Goal: Use online tool/utility: Utilize a website feature to perform a specific function

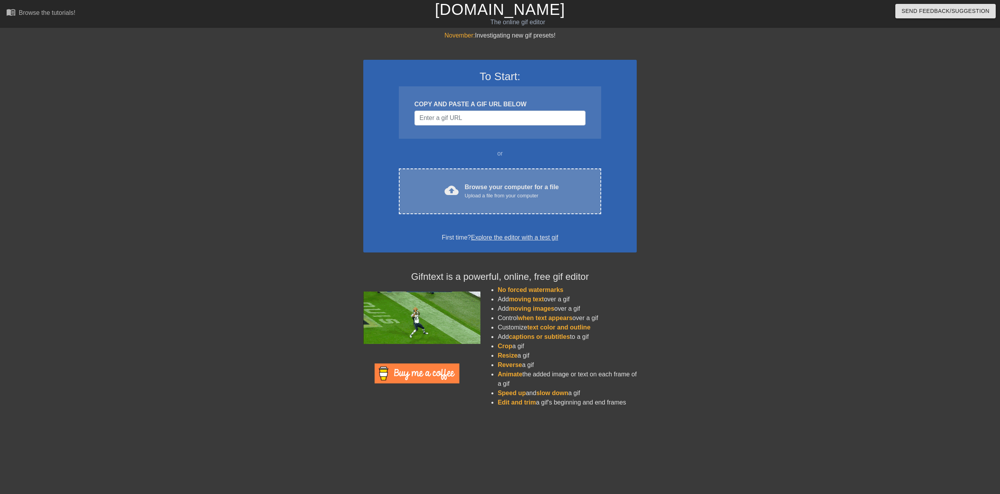
click at [475, 205] on div "cloud_upload Browse your computer for a file Upload a file from your computer C…" at bounding box center [500, 191] width 202 height 46
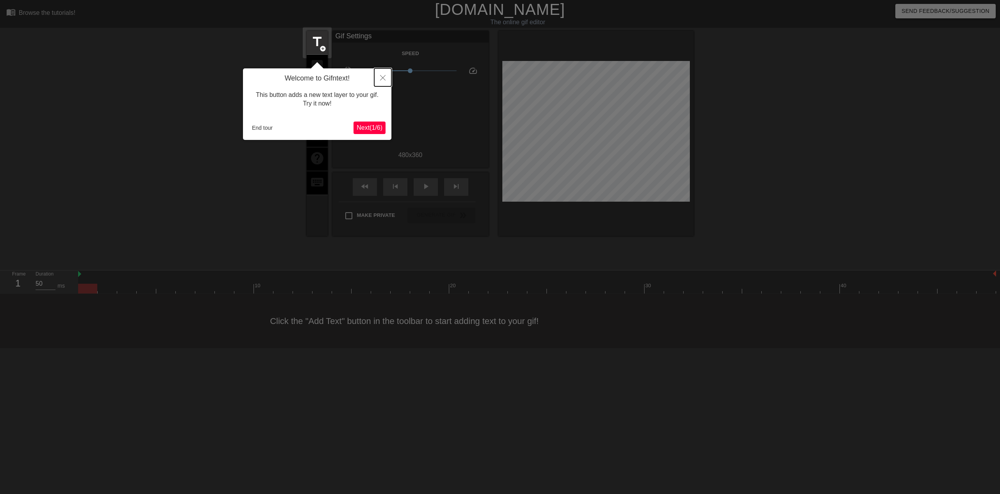
click at [382, 80] on icon "Close" at bounding box center [382, 77] width 5 height 5
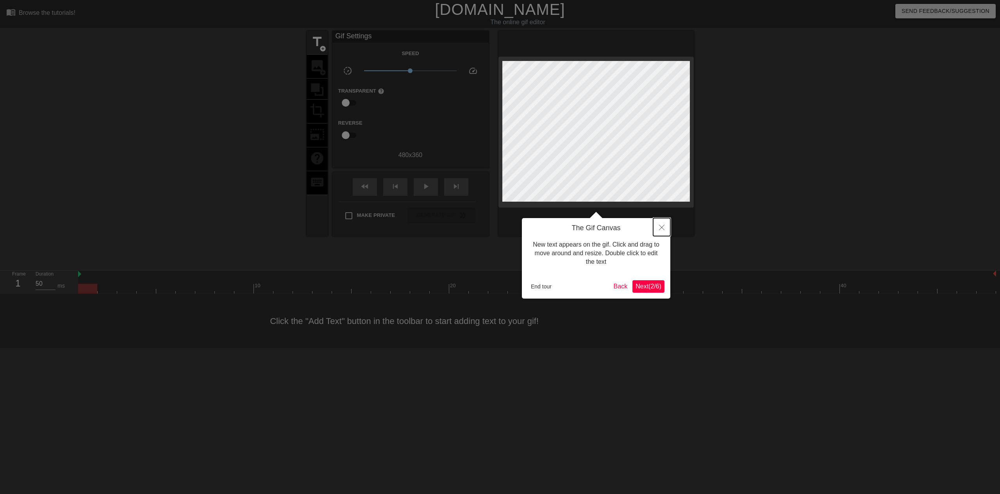
click at [658, 227] on button "Close" at bounding box center [661, 227] width 17 height 18
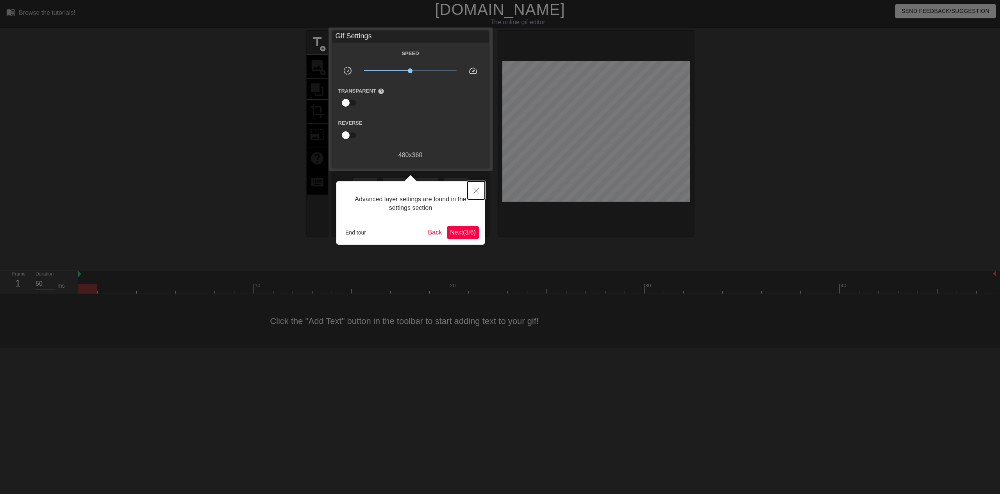
click at [474, 190] on icon "Close" at bounding box center [475, 190] width 5 height 5
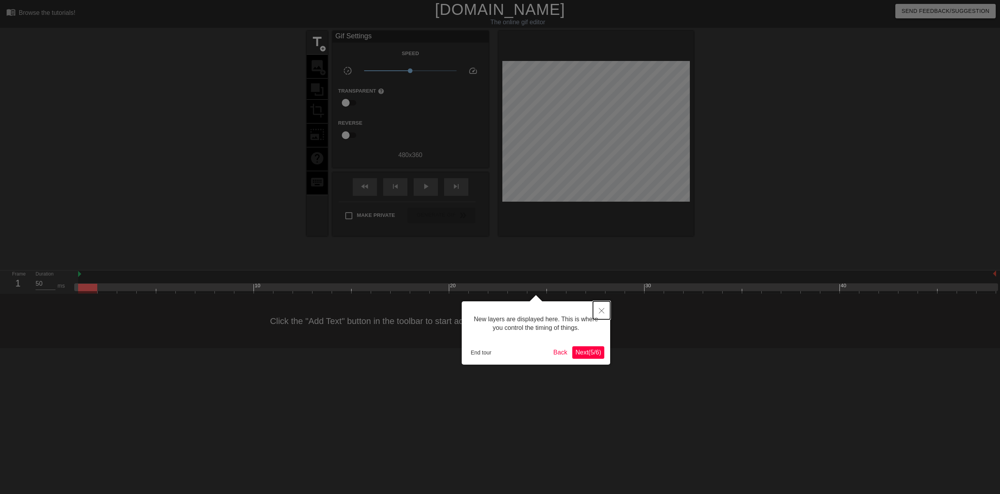
click at [599, 310] on icon "Close" at bounding box center [601, 310] width 5 height 5
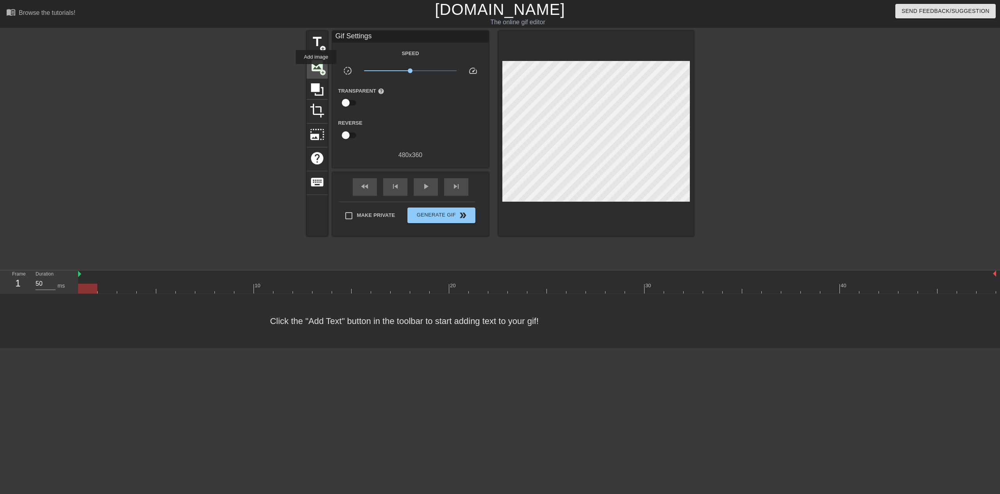
click at [316, 70] on span "image" at bounding box center [317, 65] width 15 height 15
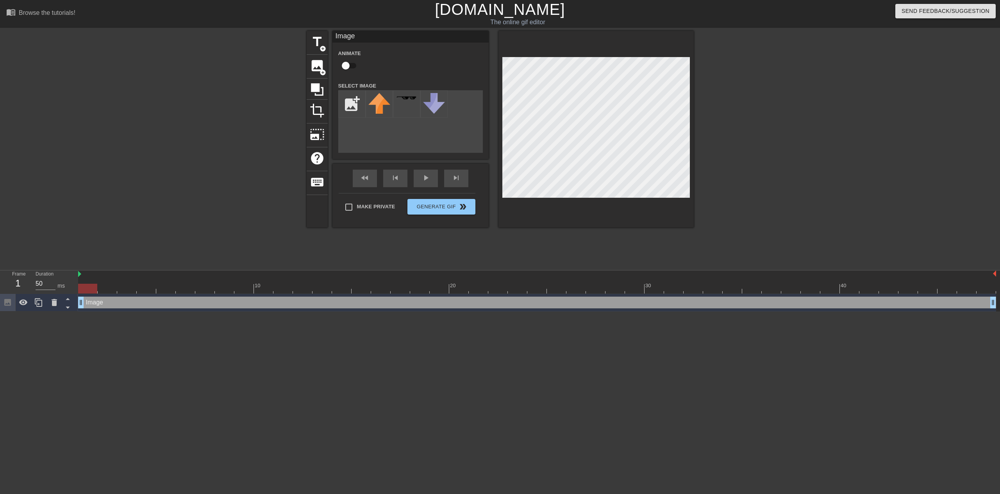
scroll to position [0, 0]
click at [350, 105] on input "file" at bounding box center [352, 104] width 27 height 27
type input "C:\fakepath\gertupscaled_squared.png"
click at [381, 104] on img at bounding box center [379, 102] width 22 height 18
click at [568, 102] on div "title add_circle image add_circle crop photo_size_select_large help keyboard Im…" at bounding box center [500, 129] width 387 height 196
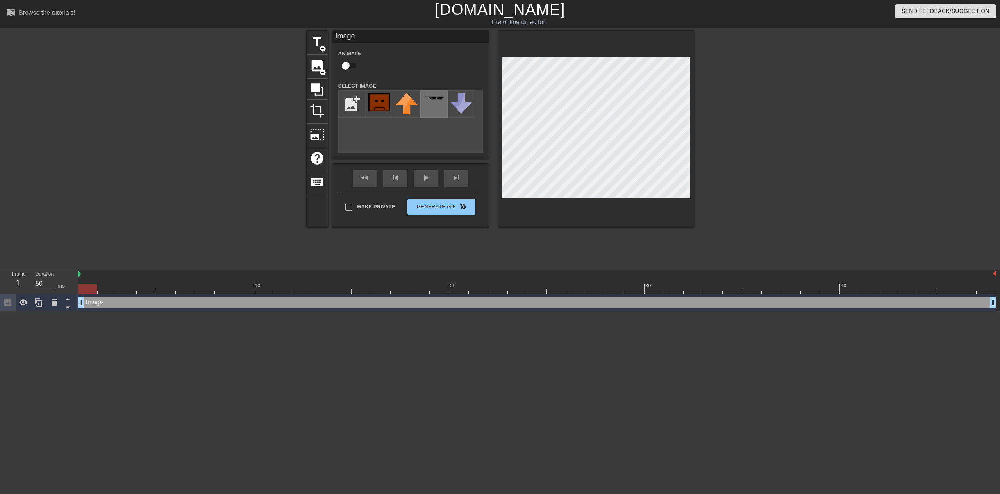
click at [430, 101] on div at bounding box center [433, 103] width 27 height 27
click at [387, 107] on img at bounding box center [379, 102] width 22 height 18
click at [419, 140] on div "add_photo_alternate" at bounding box center [410, 121] width 145 height 63
drag, startPoint x: 94, startPoint y: 288, endPoint x: 89, endPoint y: 288, distance: 4.8
click at [89, 288] on div at bounding box center [87, 289] width 19 height 10
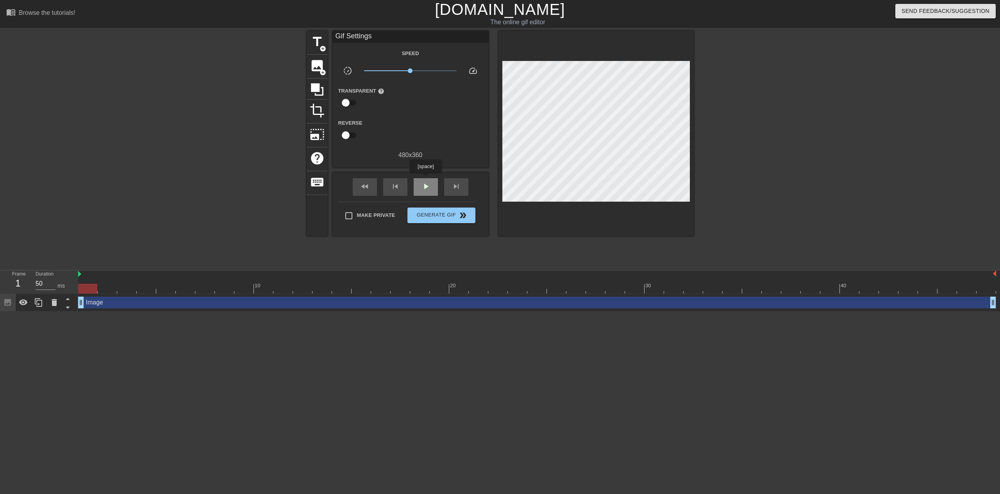
click at [425, 179] on div "play_arrow" at bounding box center [426, 187] width 24 height 18
click at [428, 184] on span "pause" at bounding box center [425, 186] width 9 height 9
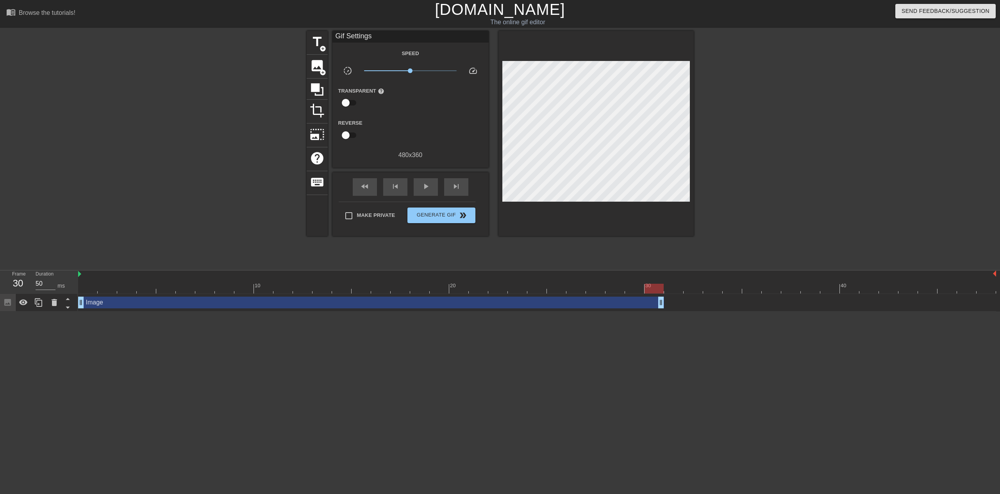
drag, startPoint x: 991, startPoint y: 305, endPoint x: 652, endPoint y: 302, distance: 338.3
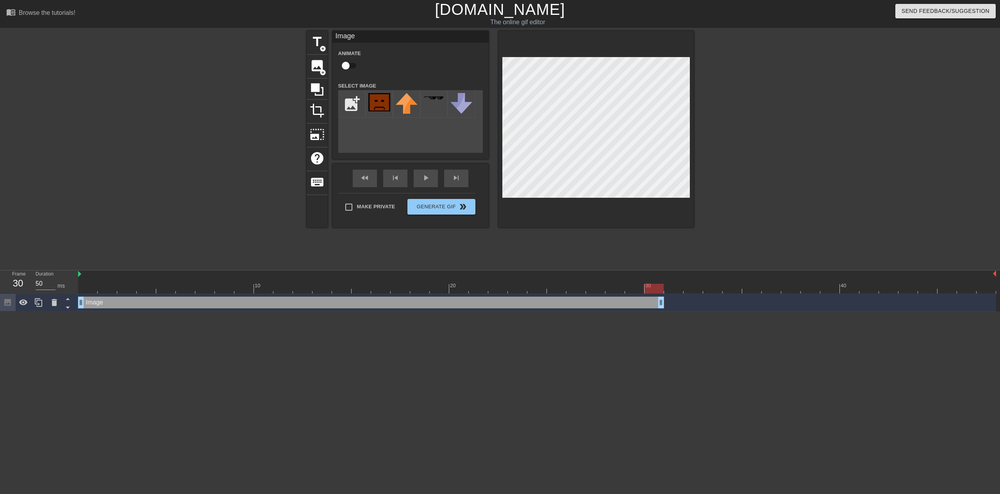
click at [684, 306] on div "Image drag_handle drag_handle" at bounding box center [537, 302] width 918 height 12
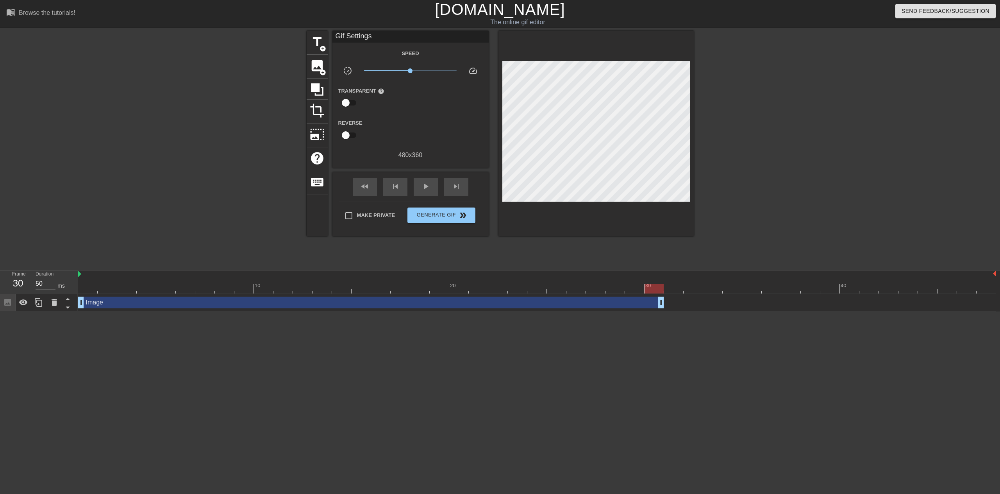
click at [480, 311] on html "menu_book Browse the tutorials! Gifntext.com The online gif editor Send Feedbac…" at bounding box center [500, 155] width 1000 height 311
drag, startPoint x: 662, startPoint y: 303, endPoint x: 678, endPoint y: 286, distance: 23.2
click at [678, 286] on div "10 20 30 40 Image drag_handle drag_handle" at bounding box center [539, 290] width 922 height 41
click at [318, 134] on span "photo_size_select_large" at bounding box center [317, 134] width 15 height 15
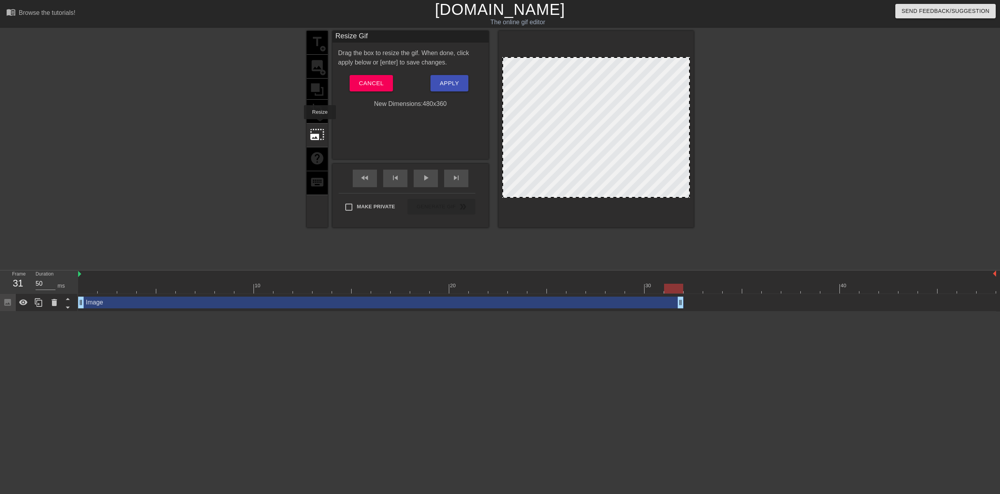
click at [320, 119] on div "title add_circle image add_circle crop photo_size_select_large help keyboard" at bounding box center [317, 129] width 21 height 196
click at [318, 111] on div "title add_circle image add_circle crop photo_size_select_large help keyboard" at bounding box center [317, 129] width 21 height 196
click at [385, 79] on button "Cancel" at bounding box center [371, 83] width 43 height 16
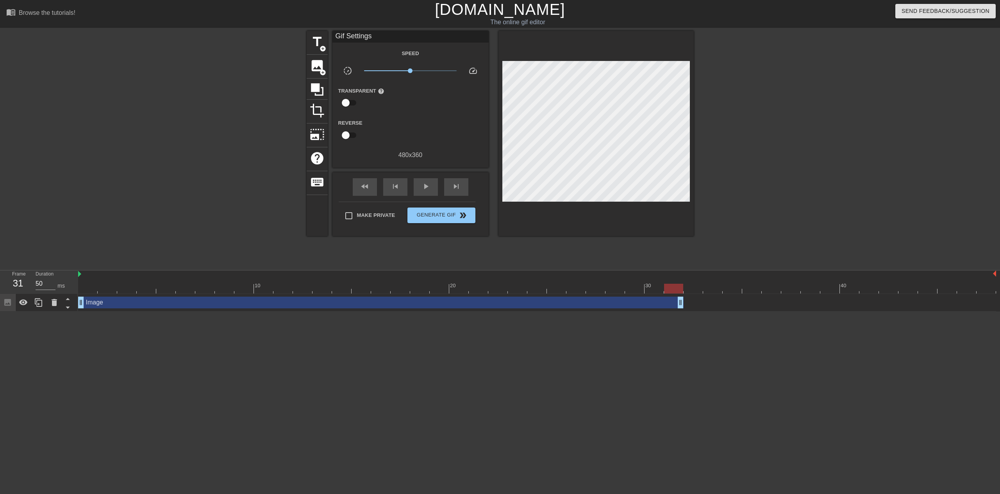
click at [141, 304] on div "Image drag_handle drag_handle" at bounding box center [380, 302] width 605 height 12
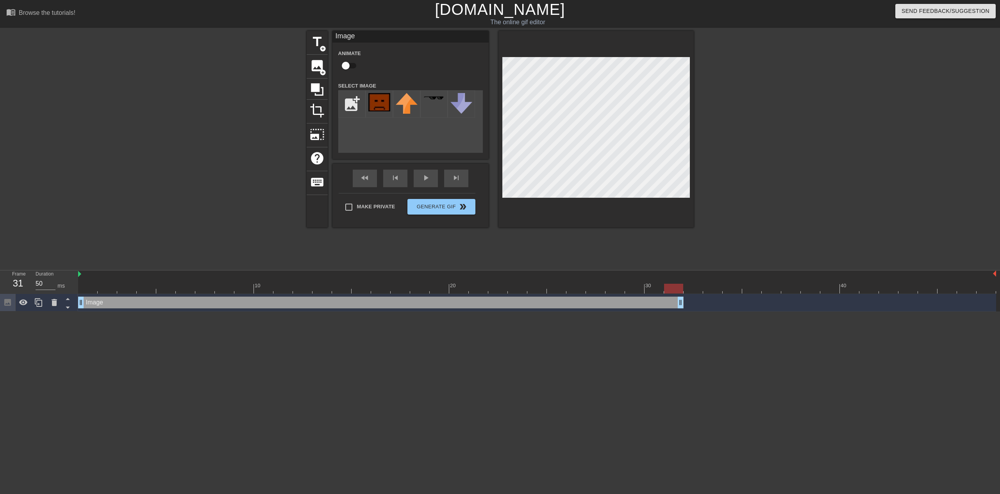
click at [348, 64] on input "checkbox" at bounding box center [345, 65] width 45 height 15
checkbox input "true"
drag, startPoint x: 682, startPoint y: 302, endPoint x: 825, endPoint y: 299, distance: 143.8
click at [825, 299] on div "Image drag_handle drag_handle lens" at bounding box center [537, 302] width 918 height 12
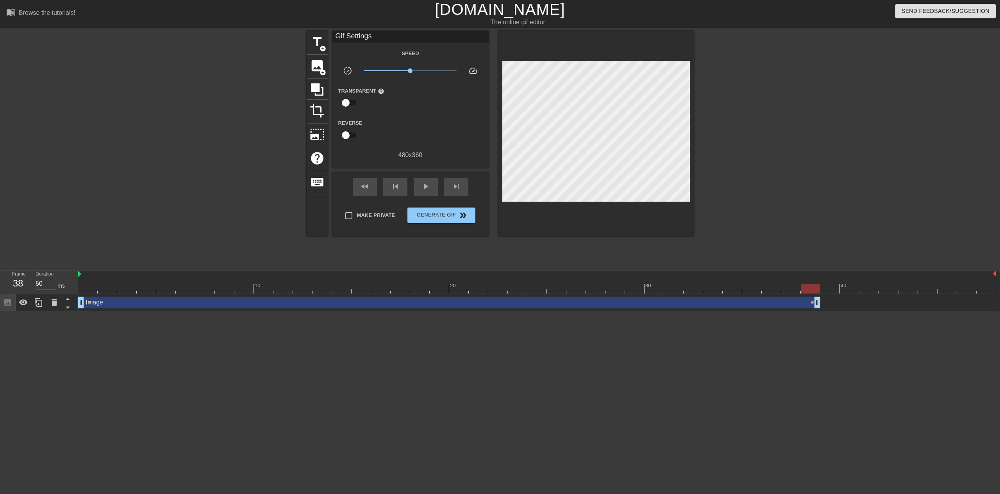
drag, startPoint x: 812, startPoint y: 303, endPoint x: 755, endPoint y: 298, distance: 57.3
click at [755, 298] on div "Image drag_handle drag_handle lens lens" at bounding box center [537, 302] width 918 height 12
click at [428, 187] on span "play_arrow" at bounding box center [425, 186] width 9 height 9
click at [428, 187] on span "pause" at bounding box center [425, 186] width 9 height 9
drag, startPoint x: 90, startPoint y: 304, endPoint x: 105, endPoint y: 304, distance: 15.2
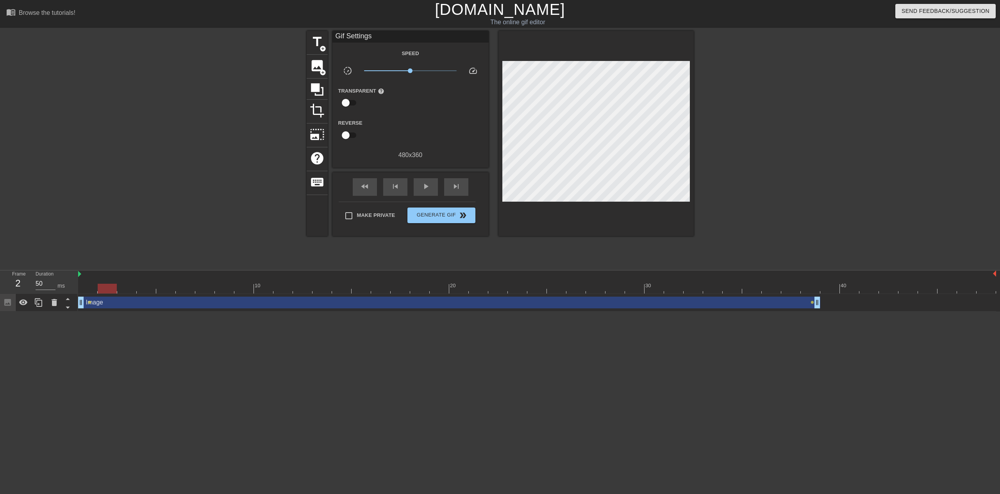
click at [105, 304] on div "Image drag_handle drag_handle lens lens" at bounding box center [537, 302] width 918 height 12
drag, startPoint x: 88, startPoint y: 303, endPoint x: 99, endPoint y: 303, distance: 10.5
click at [99, 303] on div "Image drag_handle drag_handle lens lens" at bounding box center [537, 302] width 918 height 12
click at [160, 303] on div "Image drag_handle drag_handle" at bounding box center [449, 302] width 742 height 12
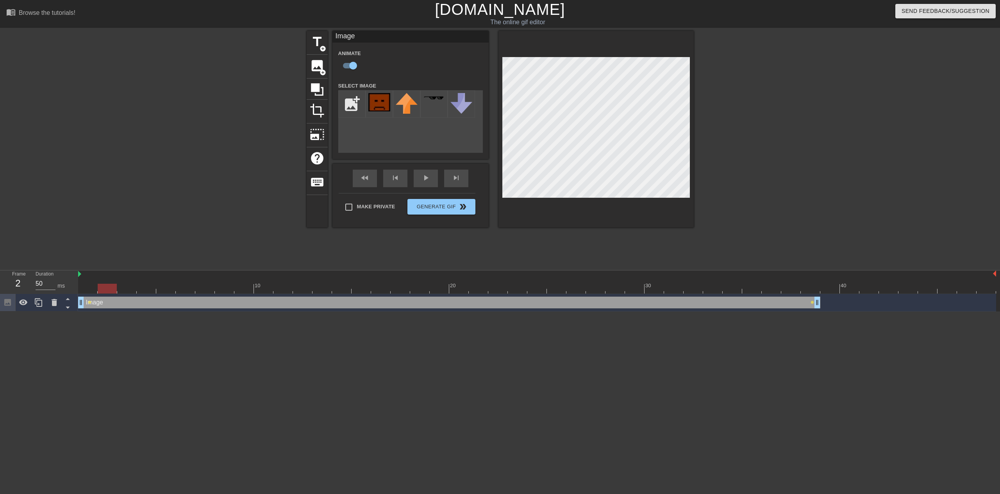
click at [835, 305] on div "Image drag_handle drag_handle lens lens" at bounding box center [537, 302] width 918 height 12
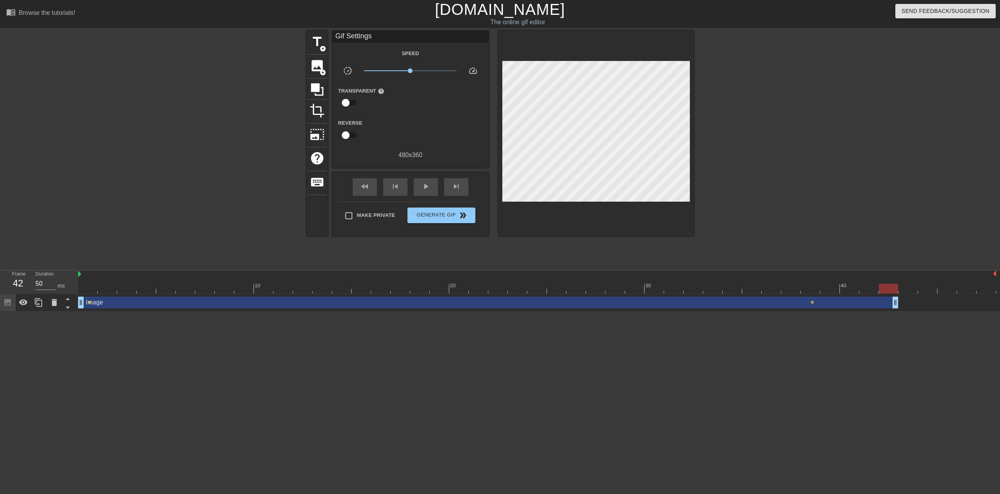
drag, startPoint x: 816, startPoint y: 302, endPoint x: 890, endPoint y: 300, distance: 73.5
drag, startPoint x: 896, startPoint y: 302, endPoint x: 675, endPoint y: 304, distance: 221.1
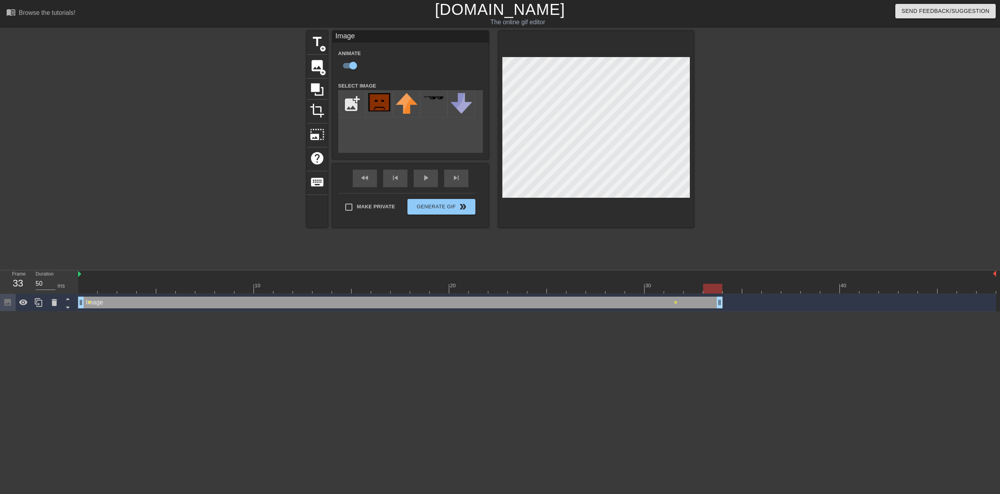
drag, startPoint x: 682, startPoint y: 302, endPoint x: 679, endPoint y: 214, distance: 87.9
drag, startPoint x: 720, startPoint y: 302, endPoint x: 721, endPoint y: 267, distance: 35.2
click at [746, 302] on div "Image drag_handle drag_handle lens lens lens" at bounding box center [537, 302] width 918 height 12
drag, startPoint x: 735, startPoint y: 301, endPoint x: 827, endPoint y: 311, distance: 92.4
click at [827, 311] on div "Image drag_handle drag_handle lens lens lens lens lens" at bounding box center [537, 303] width 918 height 18
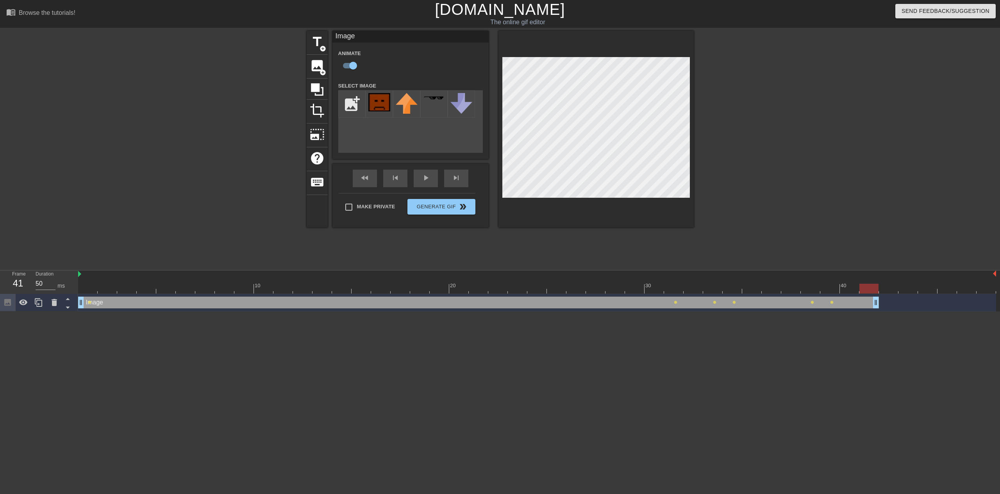
drag, startPoint x: 837, startPoint y: 302, endPoint x: 873, endPoint y: 300, distance: 35.6
drag, startPoint x: 875, startPoint y: 305, endPoint x: 857, endPoint y: 303, distance: 18.1
drag, startPoint x: 855, startPoint y: 304, endPoint x: 876, endPoint y: 302, distance: 21.3
drag, startPoint x: 876, startPoint y: 303, endPoint x: 704, endPoint y: 161, distance: 223.1
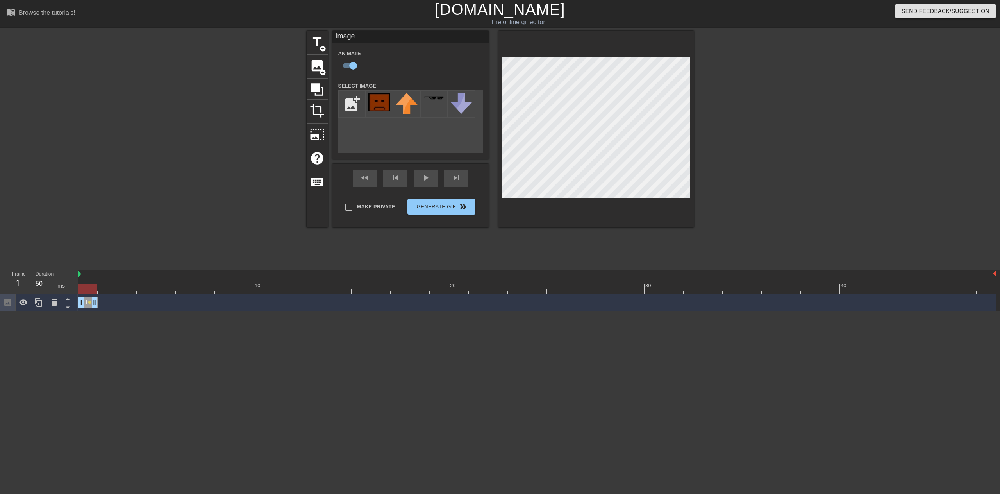
drag, startPoint x: 916, startPoint y: 302, endPoint x: 343, endPoint y: 231, distance: 576.6
click at [101, 293] on div "10 20 30 40 Image drag_handle drag_handle lens" at bounding box center [539, 290] width 922 height 41
click at [432, 177] on div "fast_rewind skip_previous play_arrow skip_next" at bounding box center [410, 178] width 127 height 29
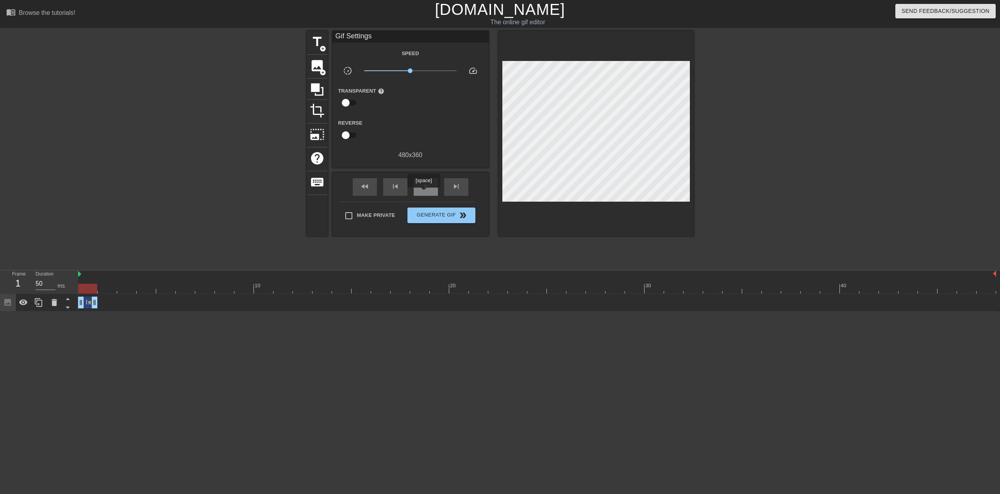
click at [424, 192] on div "play_arrow" at bounding box center [426, 187] width 24 height 18
click at [426, 192] on div "pause" at bounding box center [426, 187] width 24 height 18
drag, startPoint x: 184, startPoint y: 235, endPoint x: 169, endPoint y: 249, distance: 21.0
click at [185, 235] on div at bounding box center [238, 148] width 117 height 234
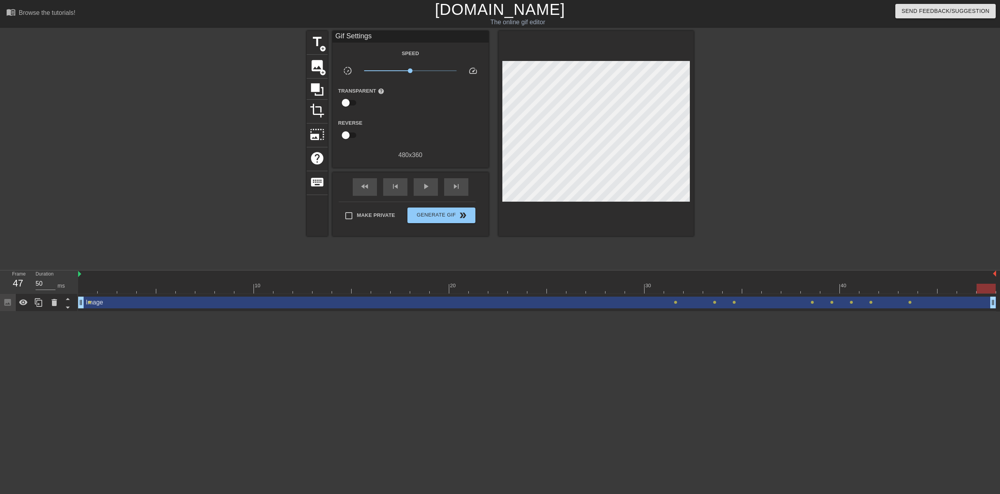
drag, startPoint x: 99, startPoint y: 304, endPoint x: 861, endPoint y: 276, distance: 763.0
click at [1000, 304] on div "Image drag_handle drag_handle lens lens lens lens lens lens lens lens lens" at bounding box center [539, 303] width 922 height 18
click at [424, 188] on span "play_arrow" at bounding box center [425, 186] width 9 height 9
drag, startPoint x: 457, startPoint y: 214, endPoint x: 386, endPoint y: 243, distance: 76.4
click at [457, 214] on span "Generate Gif double_arrow" at bounding box center [441, 215] width 61 height 9
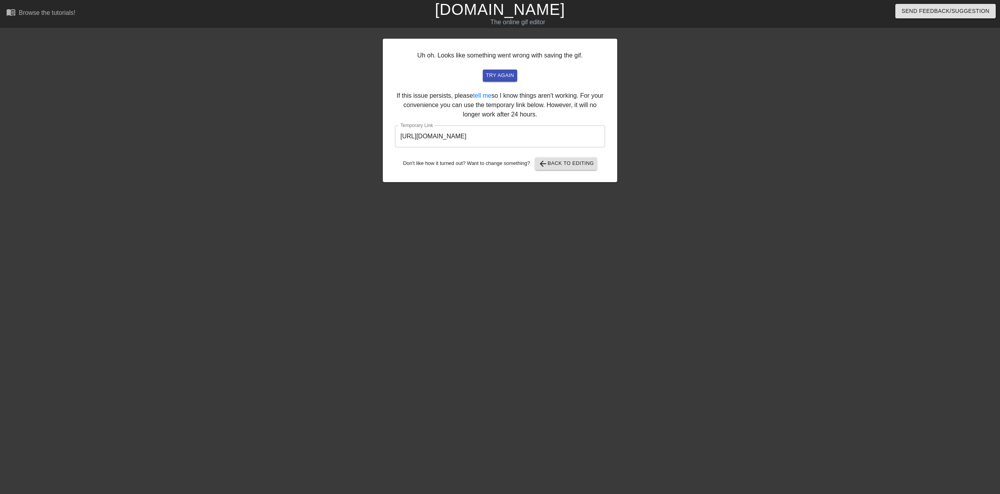
click at [436, 139] on input "https://www.gifntext.com/temp_generations/e4LzBBdf.gif" at bounding box center [500, 136] width 210 height 22
click at [781, 89] on div "Uh oh. Looks like something went wrong with saving the gif. try again If this i…" at bounding box center [500, 148] width 1000 height 234
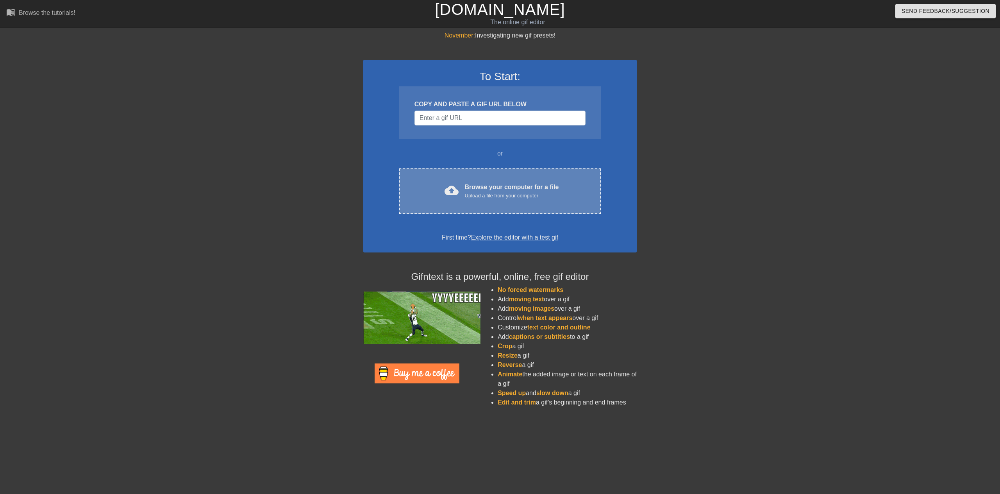
click at [478, 200] on div "cloud_upload Browse your computer for a file Upload a file from your computer" at bounding box center [500, 191] width 170 height 18
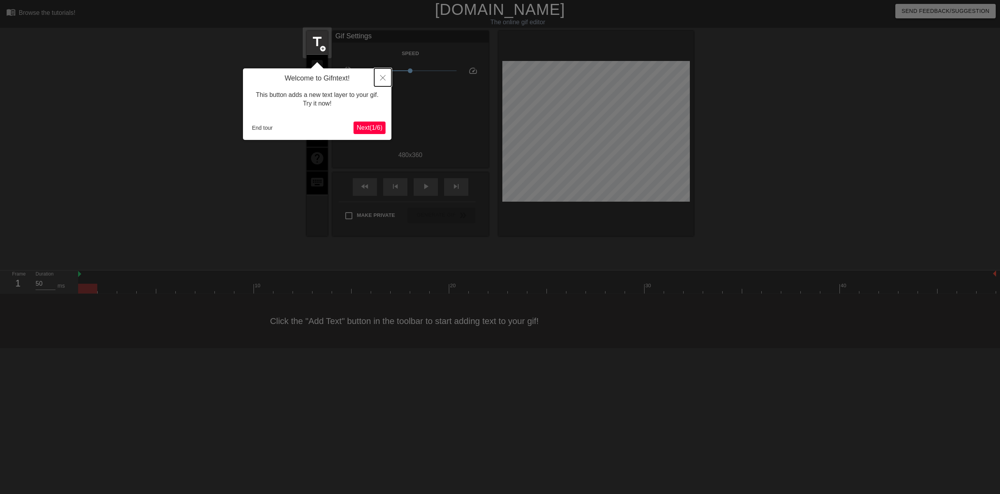
click at [382, 79] on icon "Close" at bounding box center [382, 77] width 5 height 5
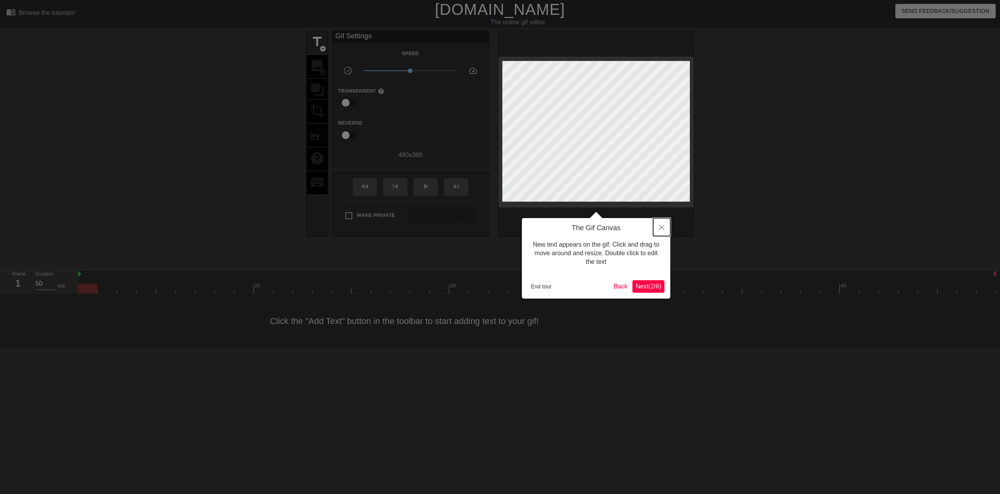
click at [663, 226] on icon "Close" at bounding box center [661, 227] width 5 height 5
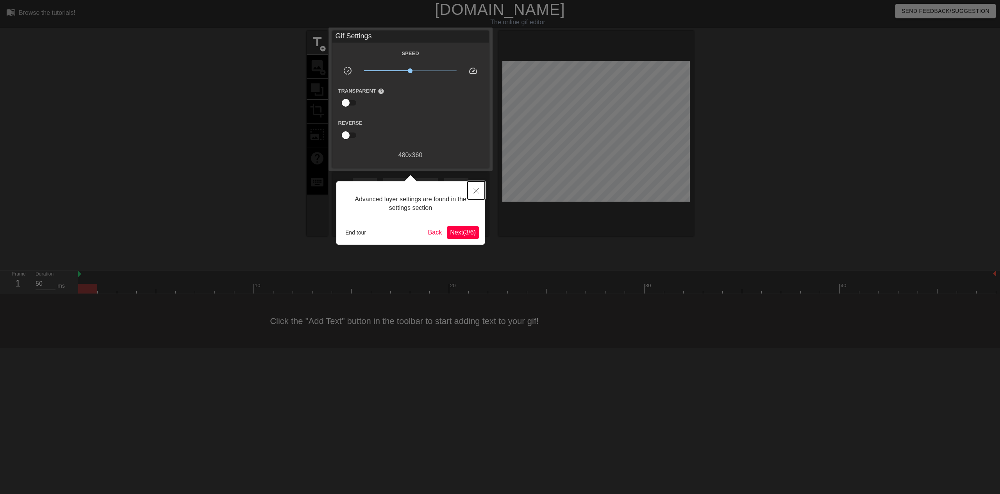
click at [476, 190] on icon "Close" at bounding box center [475, 190] width 5 height 5
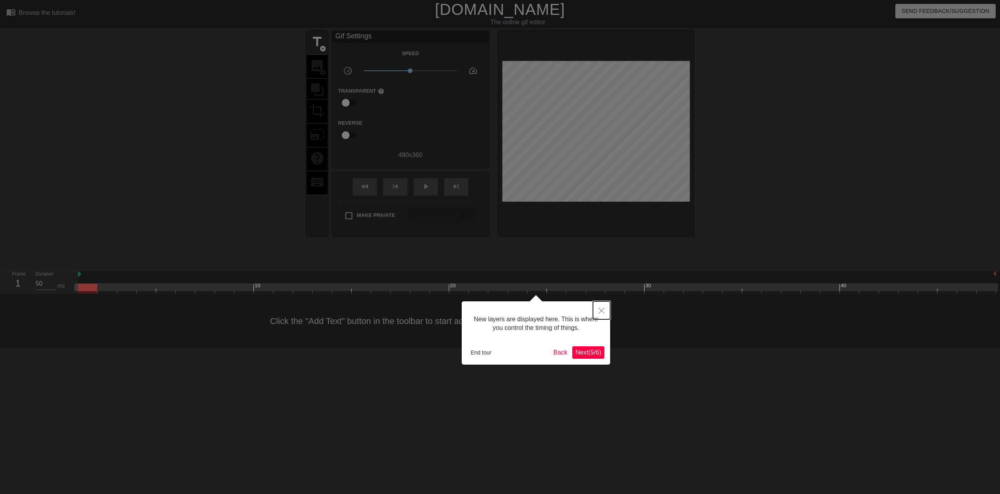
click at [601, 311] on icon "Close" at bounding box center [601, 310] width 5 height 5
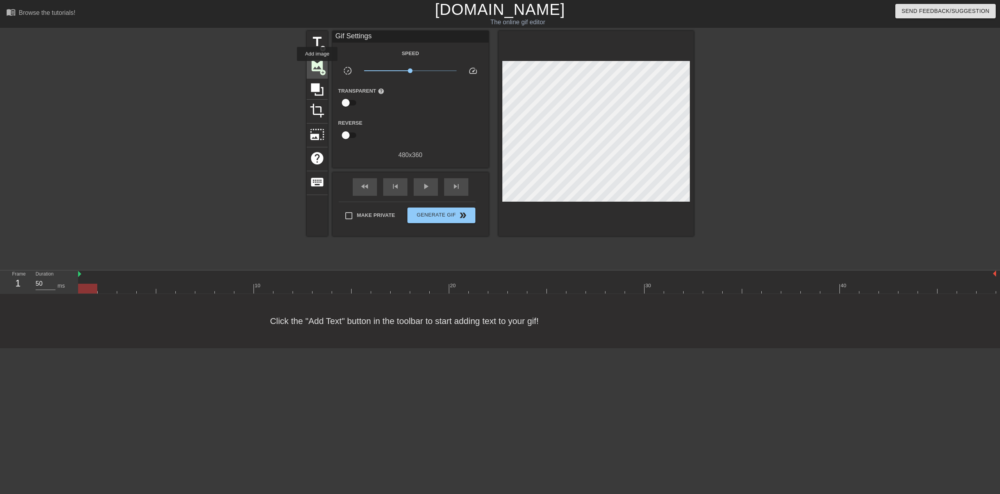
click at [317, 66] on span "image" at bounding box center [317, 65] width 15 height 15
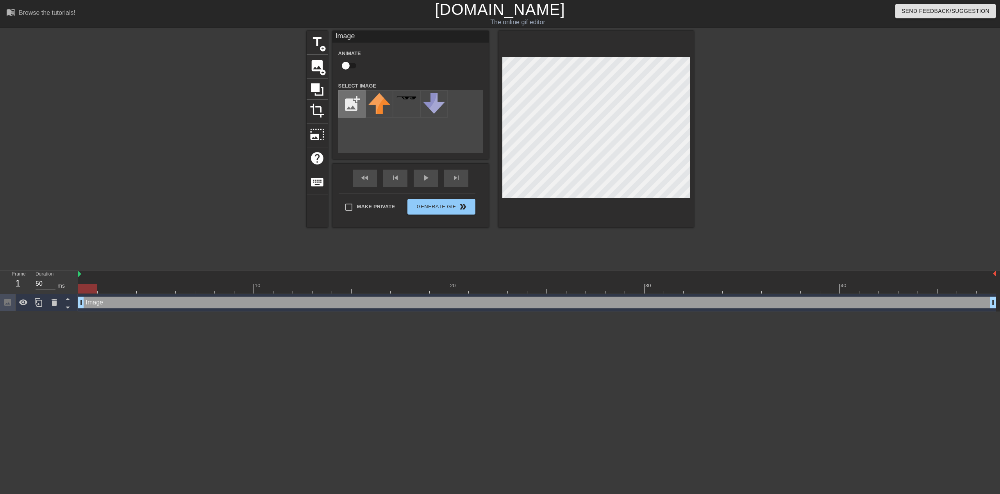
click at [346, 106] on input "file" at bounding box center [352, 104] width 27 height 27
type input "C:\fakepath\gertupscaled_squared.png"
click at [375, 107] on img at bounding box center [379, 102] width 22 height 18
click at [598, 55] on div at bounding box center [595, 129] width 195 height 196
click at [344, 65] on input "checkbox" at bounding box center [345, 65] width 45 height 15
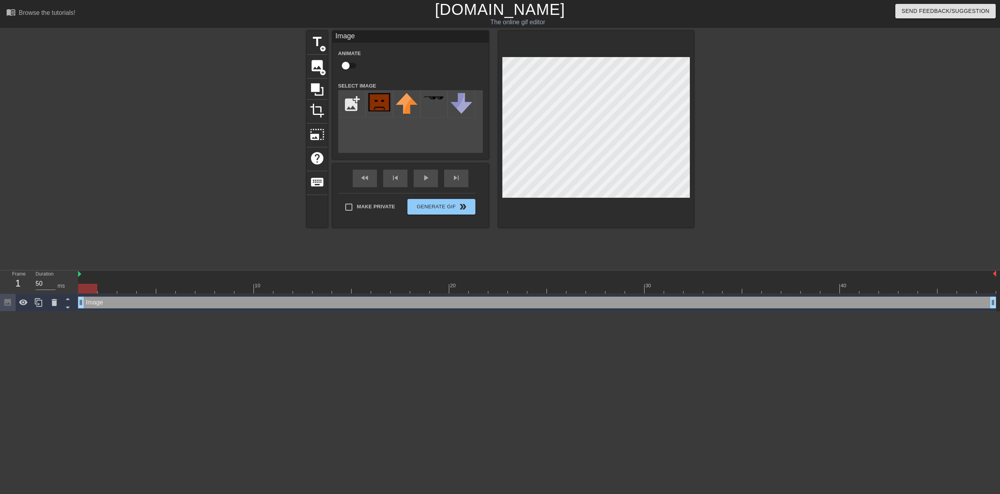
checkbox input "true"
click at [412, 66] on div "Animate" at bounding box center [410, 60] width 156 height 25
click at [425, 179] on div "play_arrow" at bounding box center [426, 179] width 24 height 18
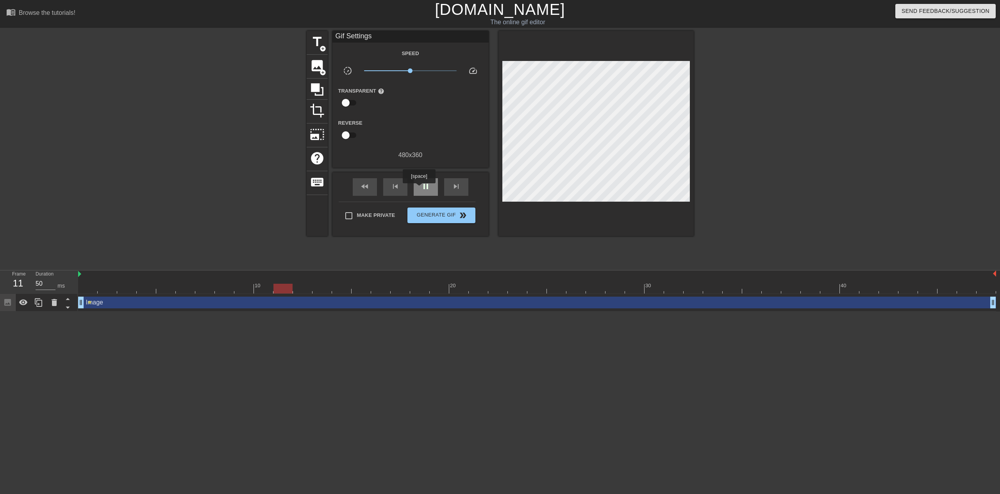
click at [420, 189] on div "pause" at bounding box center [426, 187] width 24 height 18
click at [311, 65] on span "image" at bounding box center [317, 65] width 15 height 15
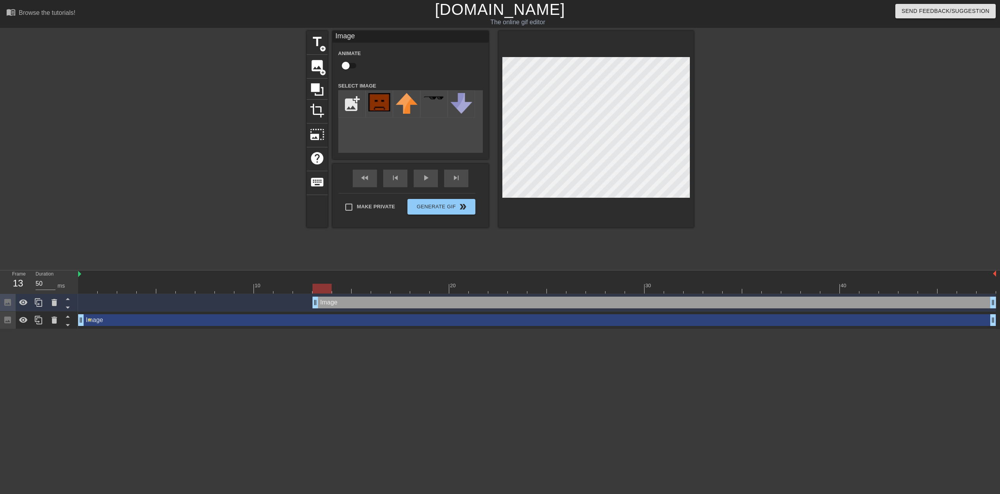
click at [347, 62] on input "checkbox" at bounding box center [345, 65] width 45 height 15
click at [377, 98] on img at bounding box center [379, 102] width 22 height 18
click at [354, 66] on input "checkbox" at bounding box center [353, 65] width 45 height 15
click at [351, 66] on input "checkbox" at bounding box center [345, 65] width 45 height 15
click at [352, 61] on input "checkbox" at bounding box center [353, 65] width 45 height 15
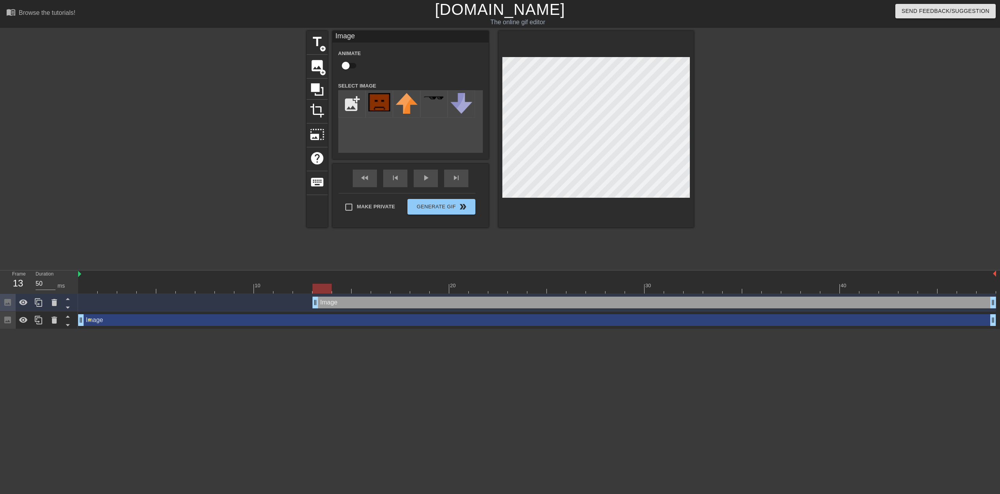
click at [153, 323] on div "Image drag_handle drag_handle" at bounding box center [537, 320] width 918 height 12
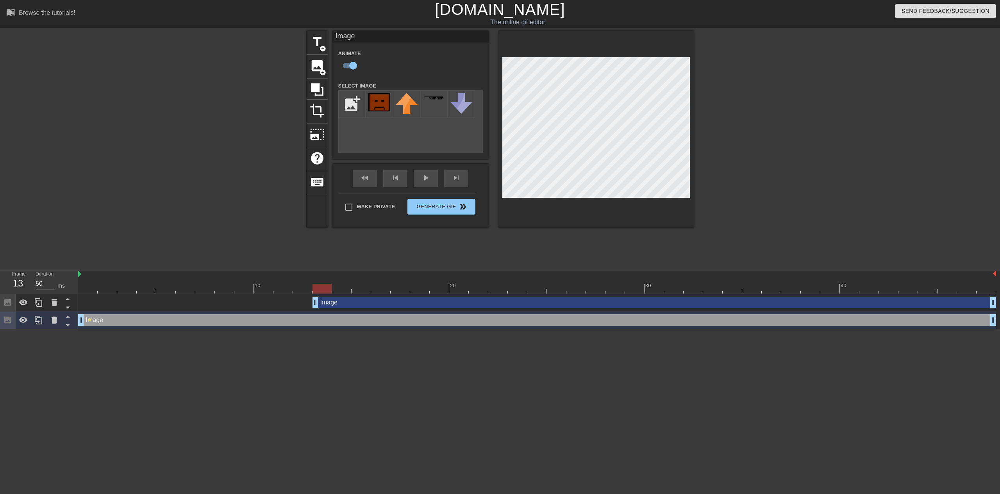
click at [338, 303] on div "Image drag_handle drag_handle" at bounding box center [655, 302] width 684 height 12
checkbox input "false"
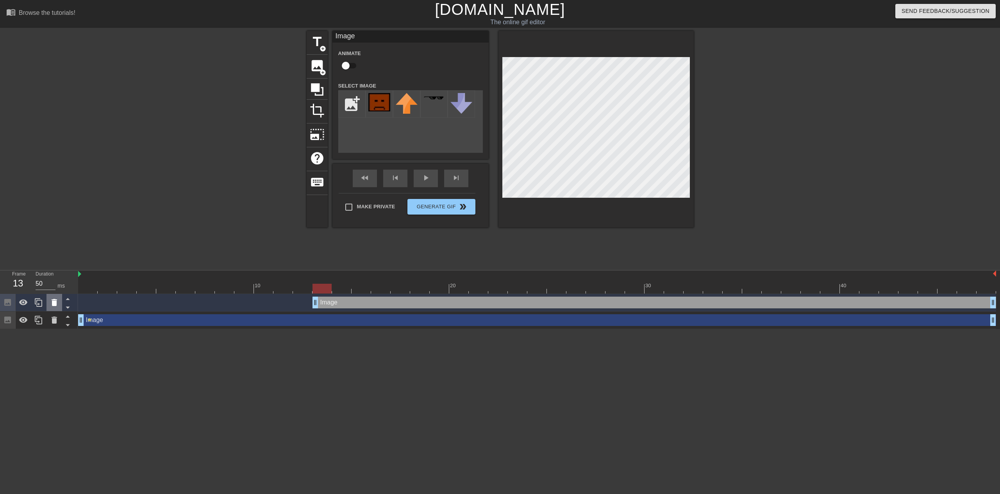
click at [54, 304] on icon at bounding box center [54, 302] width 5 height 7
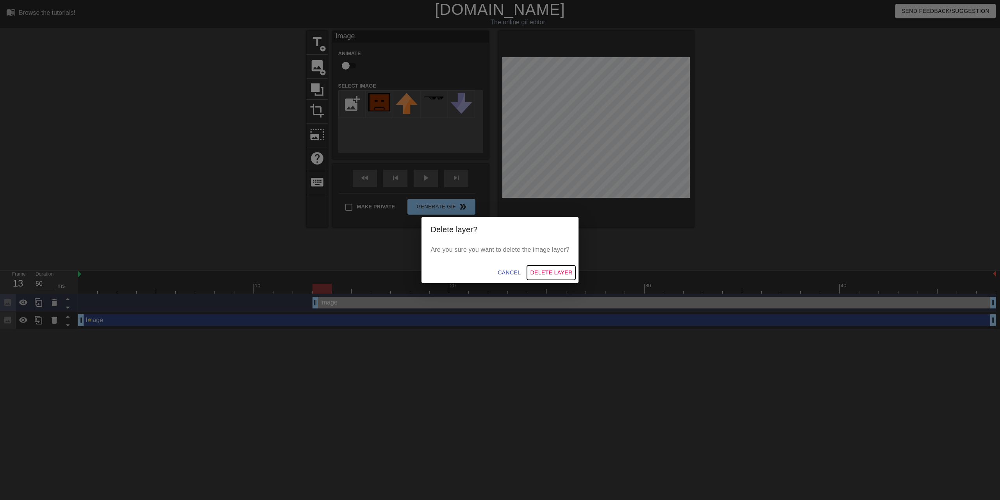
click at [540, 273] on span "Delete Layer" at bounding box center [551, 273] width 42 height 10
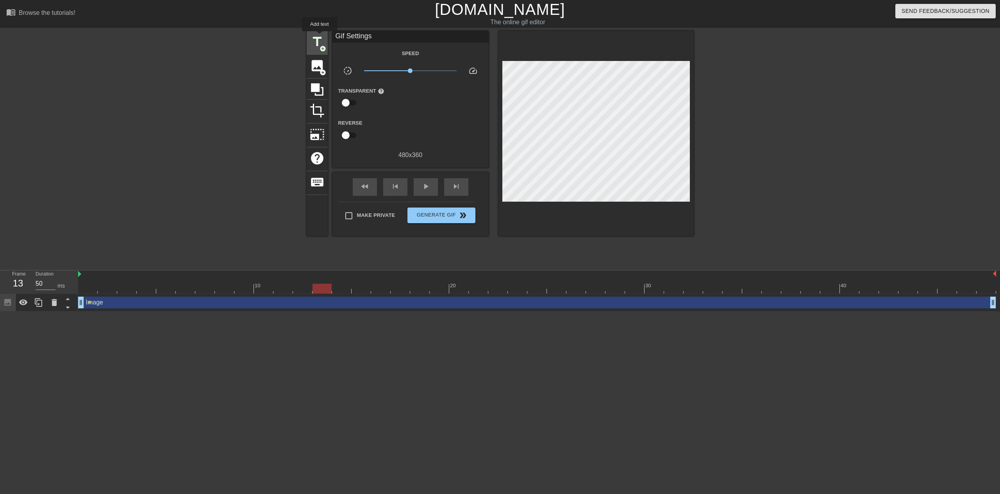
click at [320, 37] on span "title" at bounding box center [317, 41] width 15 height 15
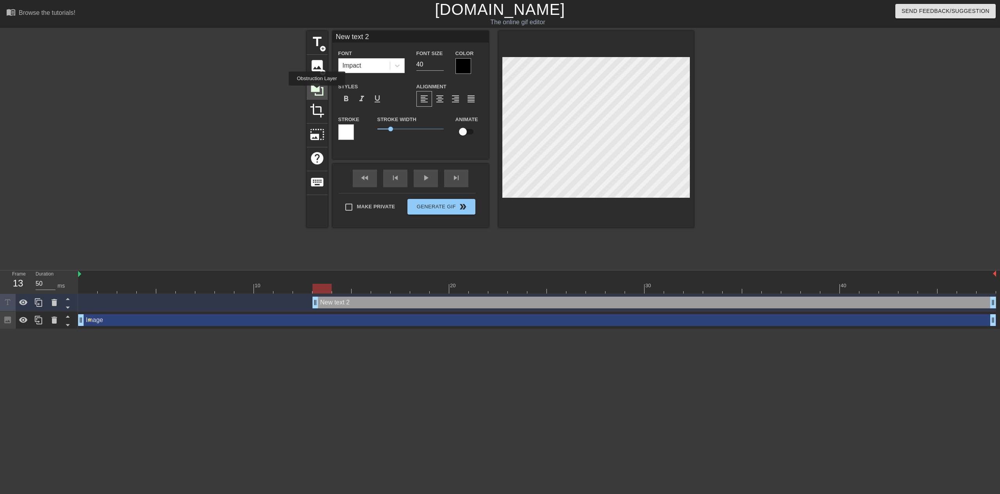
click at [317, 91] on icon at bounding box center [317, 89] width 13 height 13
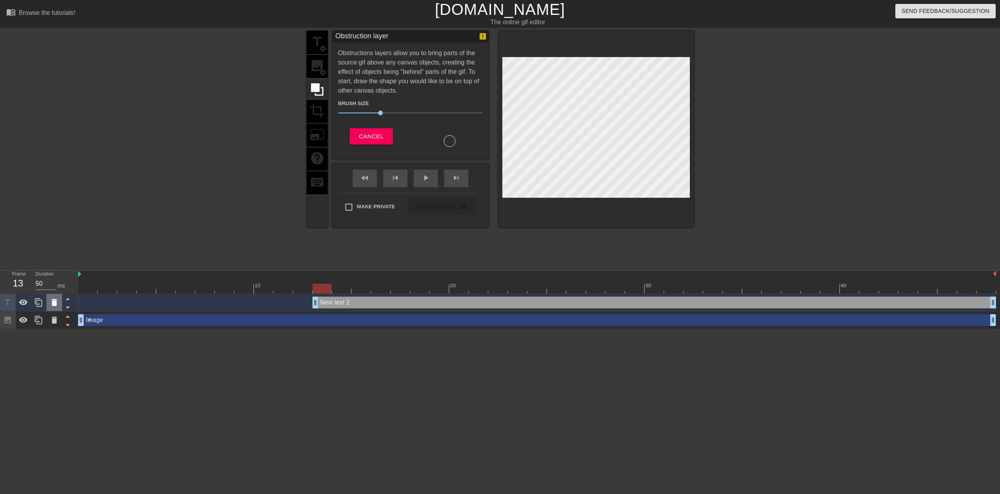
click at [54, 305] on icon at bounding box center [54, 302] width 5 height 7
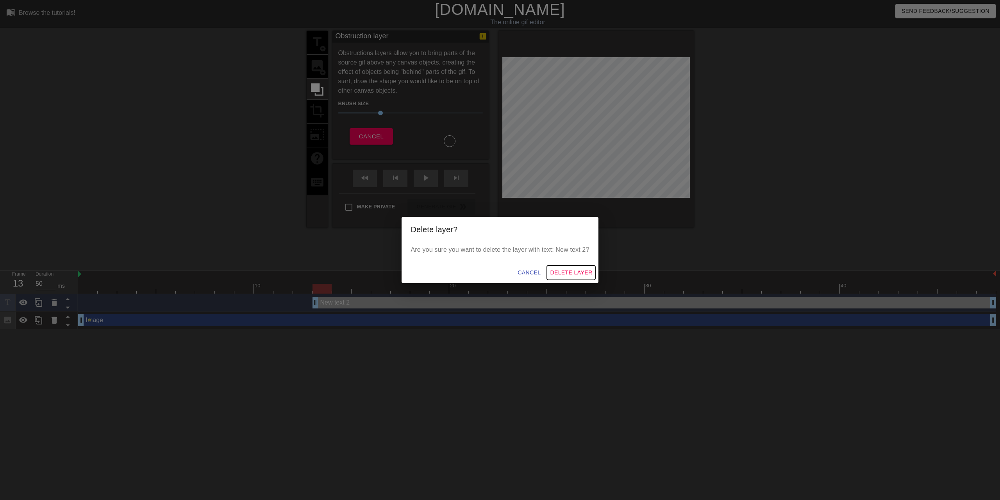
click at [559, 275] on span "Delete Layer" at bounding box center [571, 273] width 42 height 10
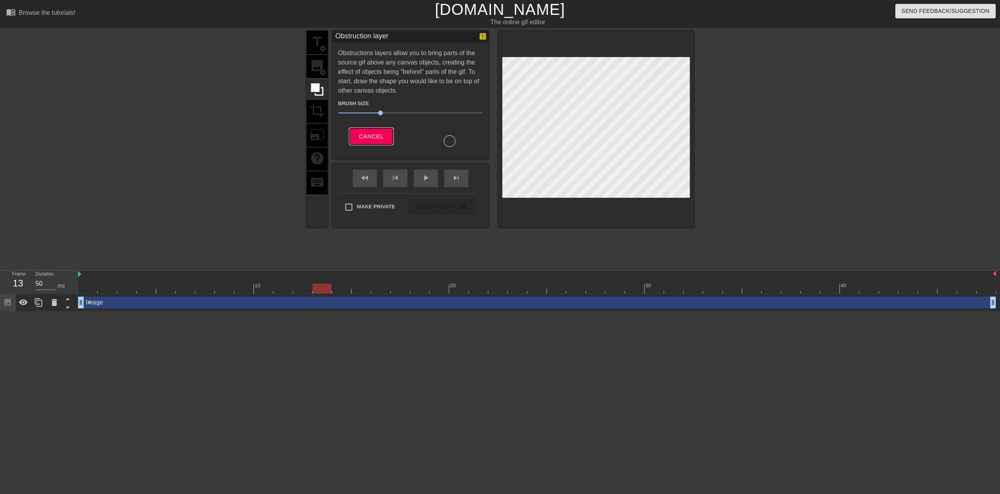
click at [377, 134] on span "Cancel" at bounding box center [371, 136] width 25 height 10
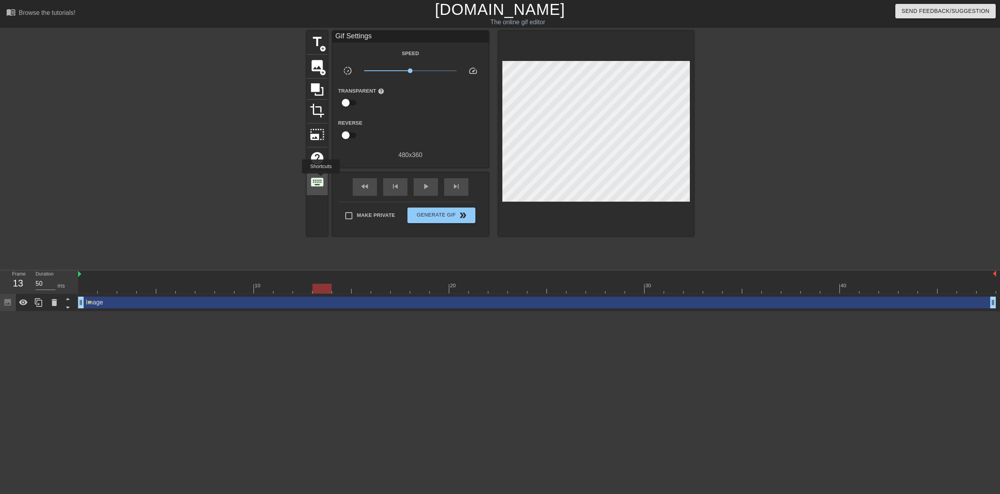
click at [321, 179] on span "keyboard" at bounding box center [317, 182] width 15 height 15
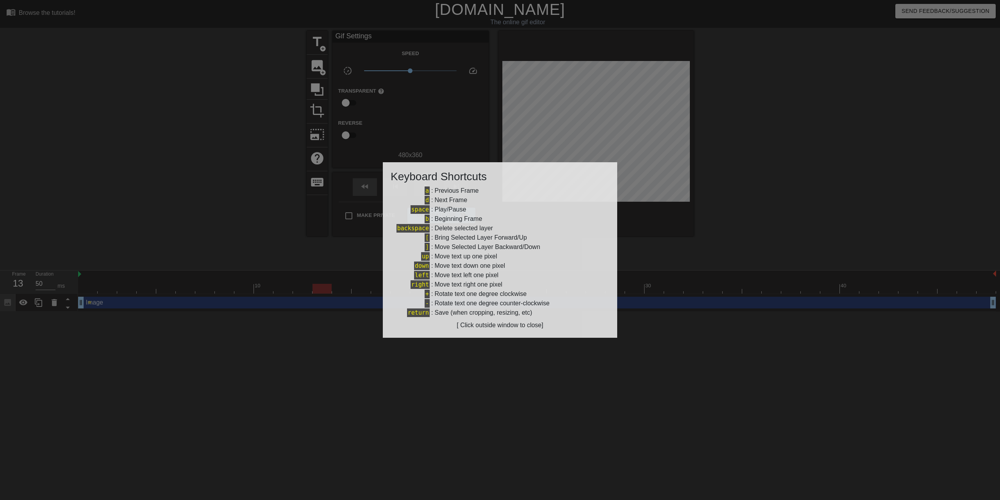
click at [269, 186] on div at bounding box center [500, 250] width 1000 height 500
